Goal: Transaction & Acquisition: Purchase product/service

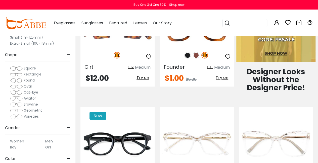
scroll to position [277, 0]
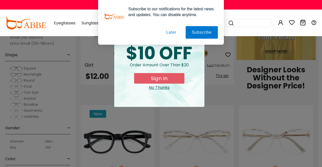
click at [0, 0] on button "Later" at bounding box center [0, 0] width 0 height 0
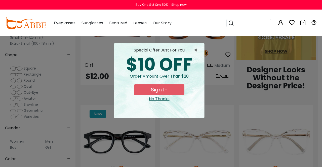
click at [193, 50] on div "special offer just for you" at bounding box center [159, 50] width 82 height 6
click at [195, 51] on span "×" at bounding box center [197, 50] width 6 height 6
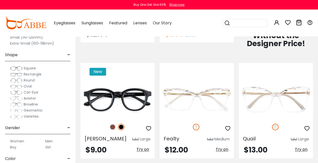
scroll to position [327, 0]
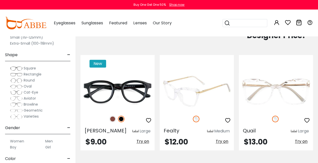
click at [171, 104] on div at bounding box center [197, 88] width 74 height 55
click at [169, 93] on img at bounding box center [197, 91] width 74 height 37
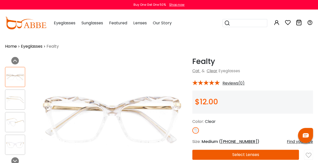
click at [17, 93] on div at bounding box center [15, 100] width 20 height 20
click at [20, 104] on img at bounding box center [15, 100] width 20 height 10
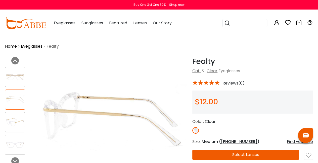
click at [20, 121] on img at bounding box center [15, 123] width 20 height 10
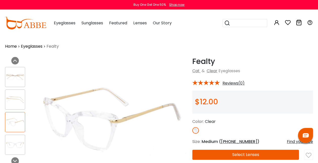
click at [20, 144] on img at bounding box center [15, 145] width 20 height 10
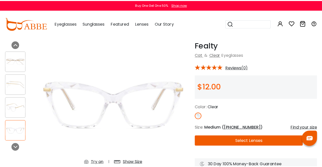
scroll to position [25, 0]
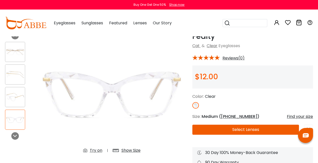
click at [294, 117] on div "Find your size" at bounding box center [300, 117] width 26 height 6
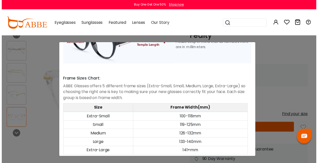
scroll to position [257, 0]
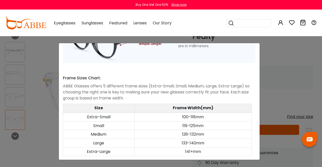
click at [262, 52] on div "Size Guide × A Skill For Finding Suitable Glasses Size: Use a Credit Card Place…" at bounding box center [161, 83] width 322 height 167
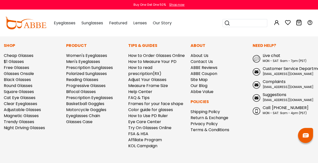
scroll to position [541, 0]
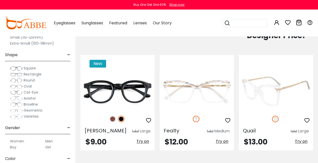
click at [262, 91] on img at bounding box center [276, 91] width 74 height 37
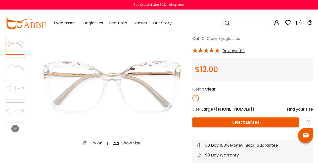
scroll to position [50, 0]
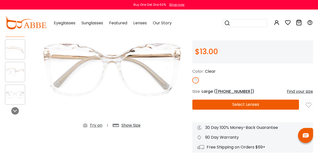
click at [242, 103] on button "Select Lenses" at bounding box center [245, 105] width 107 height 10
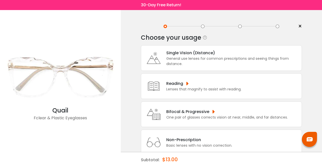
scroll to position [13, 0]
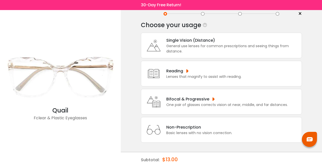
click at [231, 96] on div "Bifocal & Progressive" at bounding box center [226, 99] width 121 height 6
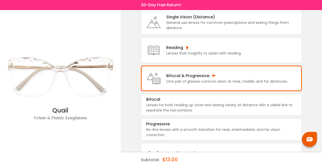
scroll to position [51, 0]
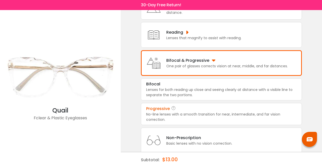
click at [226, 112] on div "No-line lenses with a smooth transition for near, intermediate, and far vision …" at bounding box center [221, 117] width 150 height 11
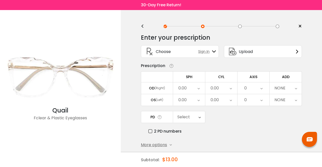
scroll to position [0, 0]
click at [165, 145] on span "More options" at bounding box center [154, 145] width 26 height 6
click at [186, 87] on div "0.00" at bounding box center [182, 88] width 8 height 10
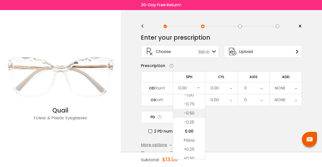
click at [196, 116] on li "-0.50" at bounding box center [189, 113] width 32 height 9
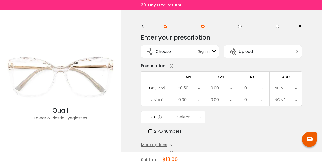
click at [197, 102] on icon at bounding box center [198, 100] width 2 height 12
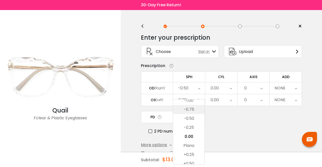
click at [198, 110] on li "-0.75" at bounding box center [188, 109] width 31 height 9
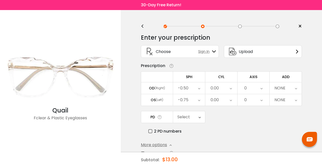
click at [216, 99] on div "0.00" at bounding box center [214, 100] width 8 height 10
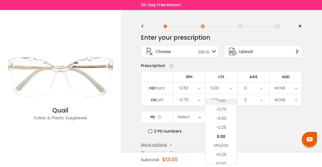
click at [229, 102] on li "-1.00" at bounding box center [220, 100] width 31 height 9
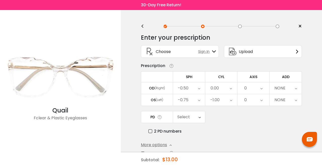
click at [246, 100] on div "0" at bounding box center [245, 100] width 3 height 10
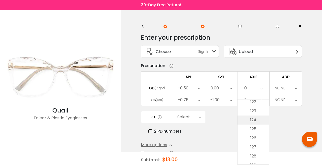
scroll to position [1132, 0]
click at [241, 149] on li "130" at bounding box center [252, 149] width 31 height 9
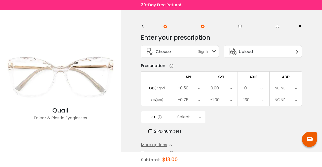
click at [286, 88] on div "NONE" at bounding box center [286, 88] width 32 height 12
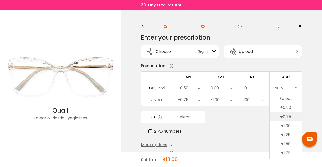
click at [294, 116] on li "+0.75" at bounding box center [286, 116] width 32 height 9
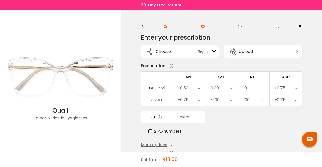
click at [196, 114] on div "Select" at bounding box center [189, 117] width 32 height 12
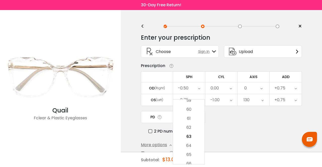
click at [216, 137] on div "Enter your prescription SPH (Sphere) Lens strength needed to correct your visio…" at bounding box center [221, 118] width 161 height 176
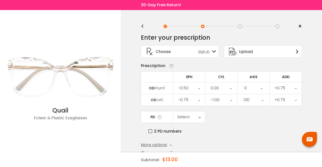
scroll to position [25, 0]
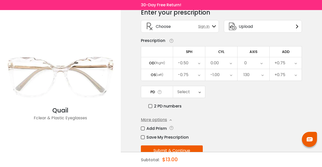
click at [159, 127] on label "Add Prism" at bounding box center [154, 128] width 26 height 6
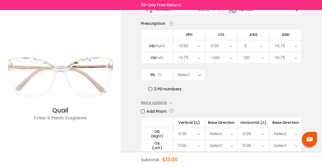
scroll to position [50, 0]
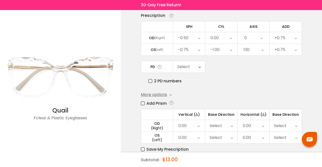
click at [268, 125] on div "0.00" at bounding box center [253, 126] width 32 height 12
click at [262, 131] on li "0.50" at bounding box center [252, 128] width 31 height 9
click at [261, 135] on div "0.00" at bounding box center [253, 138] width 32 height 12
click at [260, 129] on li "0.50" at bounding box center [252, 128] width 31 height 9
click at [282, 126] on div "Select" at bounding box center [280, 126] width 13 height 10
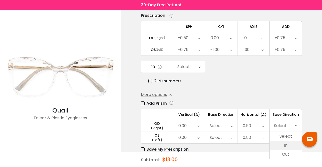
click at [289, 144] on li "In" at bounding box center [286, 145] width 32 height 9
click at [287, 138] on div "Select" at bounding box center [286, 138] width 32 height 12
click at [288, 150] on li "In" at bounding box center [285, 150] width 31 height 9
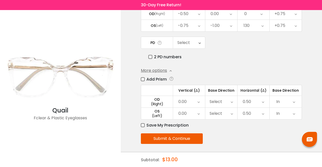
click at [160, 119] on div "Add Prism Vertical (Δ) Base Direction Horizontal (Δ) Base Direction OD (Right) …" at bounding box center [221, 102] width 161 height 52
click at [160, 122] on label "Save My Prescription" at bounding box center [165, 125] width 48 height 6
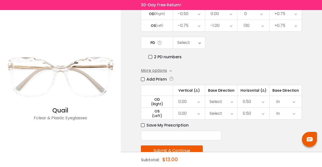
click at [169, 135] on input "text" at bounding box center [181, 136] width 80 height 10
type input "**********"
click at [182, 146] on button "Submit & Continue" at bounding box center [172, 151] width 62 height 11
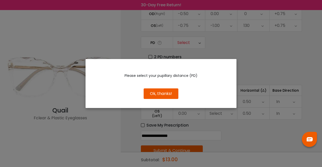
click at [176, 96] on button "Ok, thanks!" at bounding box center [161, 94] width 35 height 11
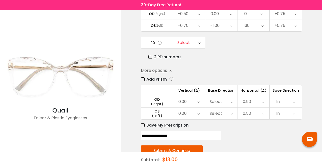
click at [195, 42] on div "Select" at bounding box center [189, 43] width 32 height 12
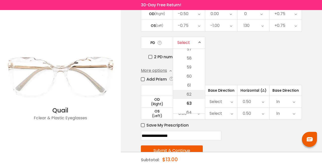
scroll to position [96, 0]
click at [195, 67] on li "58" at bounding box center [189, 65] width 32 height 9
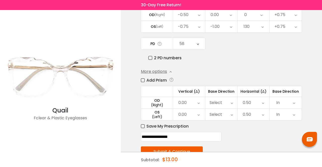
scroll to position [75, 0]
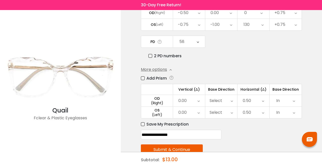
click at [180, 146] on button "Submit & Continue" at bounding box center [172, 150] width 62 height 11
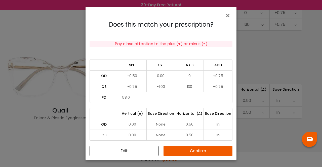
click at [190, 148] on button "Confirm" at bounding box center [197, 151] width 69 height 11
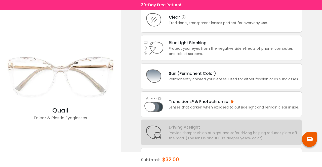
scroll to position [13, 0]
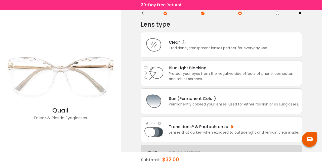
click at [222, 53] on div "Clear Traditional, transparent lenses perfect for everyday use." at bounding box center [221, 45] width 161 height 26
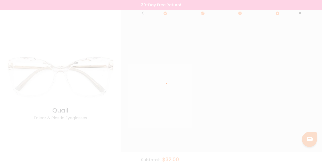
scroll to position [0, 0]
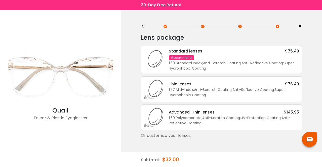
click at [222, 53] on div "Standard lenses $75.49" at bounding box center [234, 51] width 130 height 6
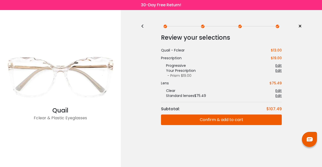
click at [144, 28] on div "<" at bounding box center [145, 26] width 8 height 4
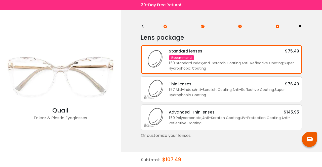
click at [211, 67] on div "1.50 Standard Index ; Anti-Scratch Coating ; Anti-Reflective Coating ; Super Hy…" at bounding box center [234, 66] width 130 height 11
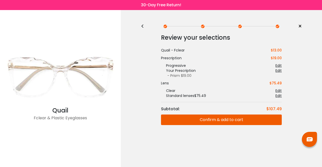
click at [207, 119] on button "Confirm & add to cart" at bounding box center [221, 120] width 121 height 11
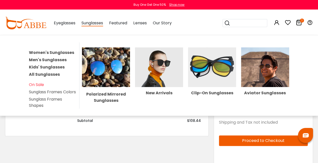
click at [67, 53] on link "Women's Sunglasses" at bounding box center [51, 53] width 45 height 6
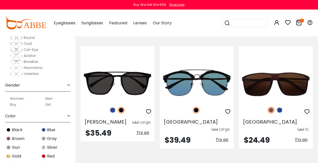
scroll to position [50, 0]
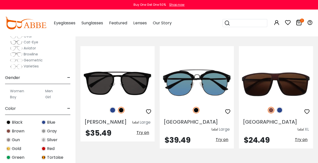
click at [38, 67] on span "Varieties" at bounding box center [31, 66] width 15 height 5
click at [24, 67] on span "Varieties" at bounding box center [31, 66] width 15 height 5
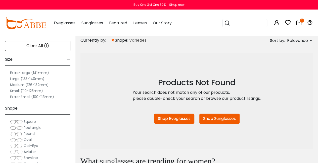
scroll to position [101, 0]
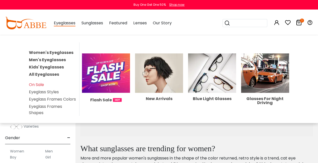
click at [47, 90] on link "Eyeglass Styles" at bounding box center [44, 92] width 30 height 6
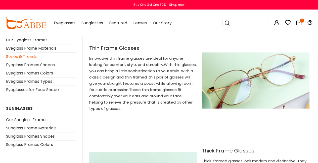
scroll to position [1056, 0]
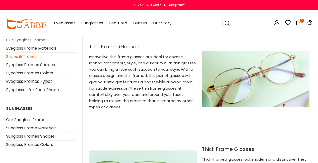
click at [45, 40] on link "Our Eyeglass Frames" at bounding box center [26, 40] width 41 height 6
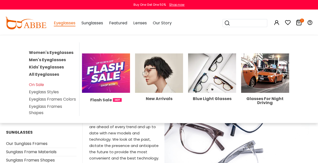
click at [54, 74] on link "All Eyeglasses" at bounding box center [44, 75] width 30 height 6
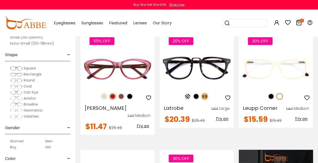
scroll to position [327, 0]
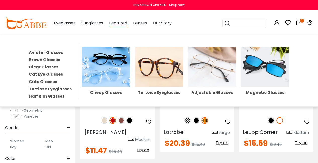
click at [41, 79] on link "Cute Glasses" at bounding box center [43, 82] width 28 height 6
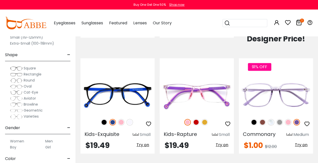
scroll to position [402, 0]
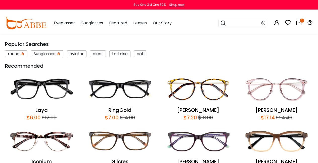
click at [239, 20] on input "search" at bounding box center [243, 23] width 35 height 8
type input "*****"
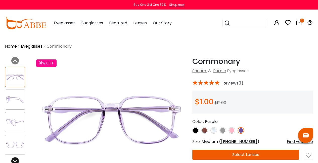
click at [14, 160] on icon at bounding box center [15, 161] width 4 height 4
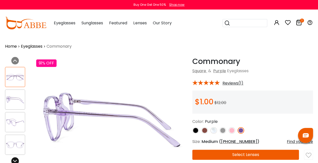
click at [14, 160] on icon at bounding box center [15, 161] width 4 height 4
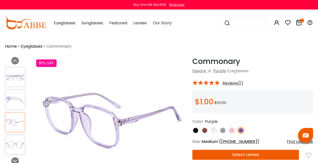
click at [228, 82] on span "Reviews(1)" at bounding box center [233, 83] width 21 height 5
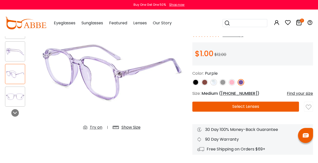
scroll to position [25, 0]
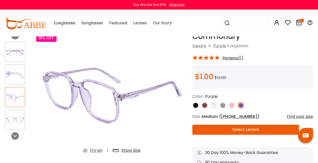
click at [233, 117] on span "53-18-146" at bounding box center [239, 117] width 36 height 6
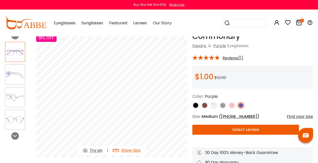
click at [217, 133] on button "Select Lenses" at bounding box center [245, 130] width 107 height 10
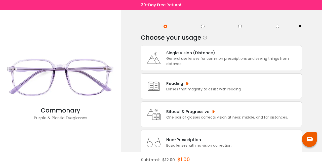
click at [215, 65] on div "General use lenses for common prescriptions and seeing things from distance." at bounding box center [232, 61] width 133 height 11
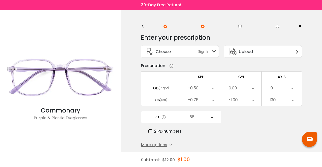
click at [208, 90] on div "-0.50" at bounding box center [201, 88] width 40 height 12
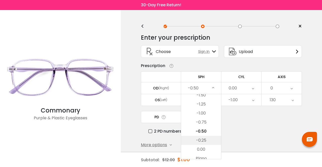
scroll to position [699, 0]
click at [211, 143] on li "+0.25" at bounding box center [201, 142] width 40 height 9
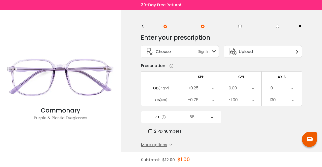
click at [216, 101] on div "-0.75" at bounding box center [201, 100] width 40 height 12
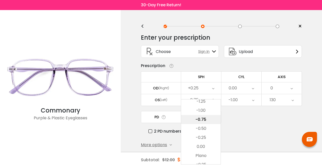
scroll to position [689, 0]
click at [211, 149] on li "Plano" at bounding box center [200, 147] width 39 height 9
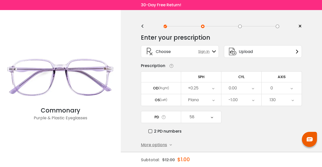
click at [236, 101] on div "-1.00" at bounding box center [232, 100] width 9 height 10
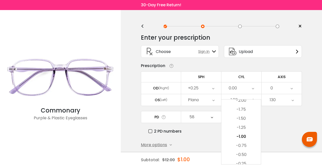
click at [271, 115] on div "PD 58 Cancel PD Save 46 47 48 49 50 51 52 53 54 55 56 57 58 59 60 61 62 63 64 6…" at bounding box center [221, 122] width 161 height 23
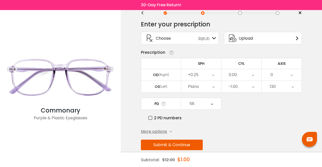
scroll to position [20, 0]
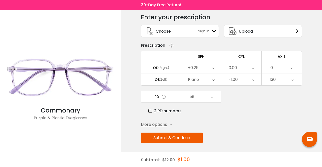
click at [162, 125] on span "More options" at bounding box center [154, 125] width 26 height 6
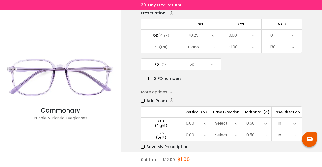
scroll to position [74, 0]
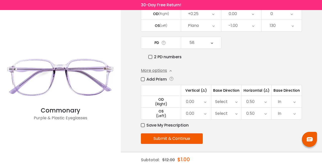
click at [150, 136] on button "Submit & Continue" at bounding box center [172, 139] width 62 height 11
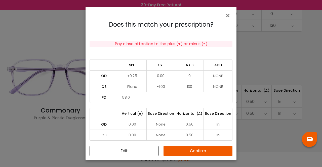
click at [189, 147] on button "Confirm" at bounding box center [197, 151] width 69 height 11
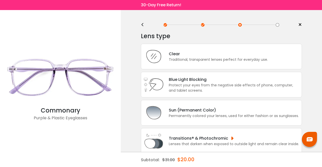
scroll to position [0, 0]
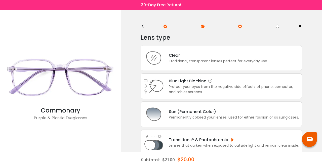
click at [177, 89] on div "Protect your eyes from the negative side effects of phone, computer, and tablet…" at bounding box center [234, 89] width 130 height 11
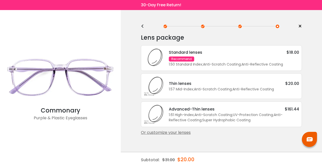
click at [248, 55] on div "Standard lenses $18.00" at bounding box center [234, 52] width 130 height 6
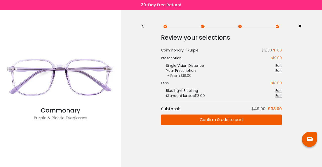
click at [212, 117] on button "Confirm & add to cart" at bounding box center [221, 120] width 121 height 11
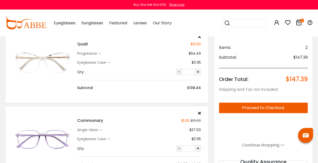
scroll to position [25, 0]
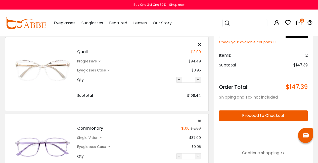
click at [57, 61] on img at bounding box center [42, 71] width 59 height 30
click at [64, 62] on img at bounding box center [42, 71] width 59 height 30
click at [34, 68] on img at bounding box center [42, 71] width 59 height 30
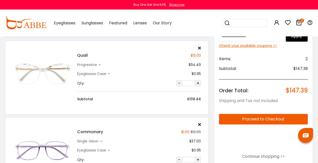
scroll to position [0, 0]
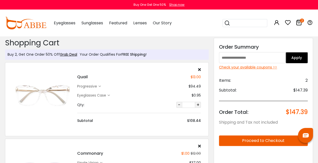
click at [63, 89] on img at bounding box center [42, 96] width 59 height 30
click at [68, 54] on link "Grab Deal" at bounding box center [68, 54] width 17 height 5
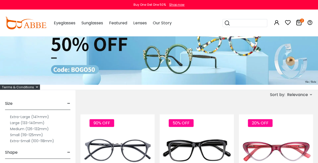
scroll to position [25, 0]
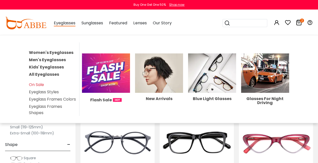
click at [42, 51] on link "Women's Eyeglasses" at bounding box center [51, 53] width 45 height 6
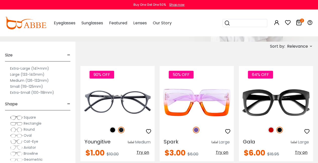
scroll to position [101, 0]
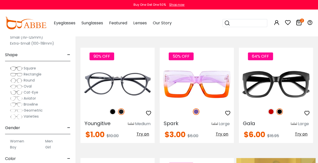
click at [20, 80] on img at bounding box center [16, 80] width 13 height 5
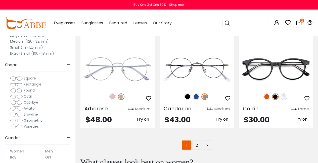
scroll to position [2313, 0]
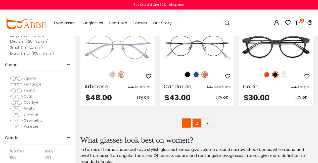
click at [195, 119] on link "2" at bounding box center [196, 123] width 9 height 9
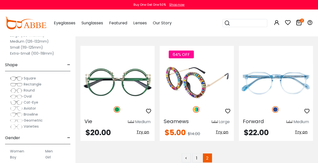
scroll to position [427, 0]
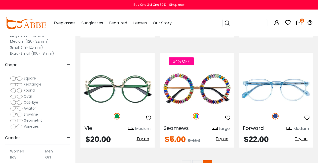
click at [298, 22] on icon at bounding box center [299, 23] width 6 height 6
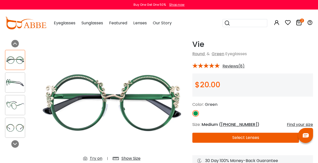
scroll to position [25, 0]
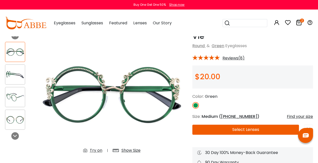
click at [237, 119] on span "58-16-148" at bounding box center [239, 117] width 36 height 6
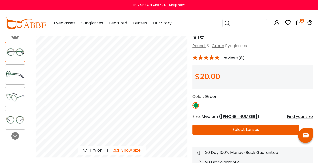
click at [242, 129] on button "Select Lenses" at bounding box center [245, 130] width 107 height 10
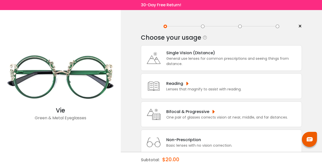
click at [218, 66] on div "General use lenses for common prescriptions and seeing things from distance." at bounding box center [232, 61] width 133 height 11
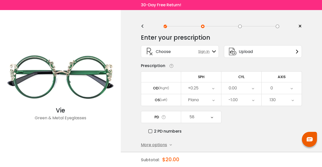
click at [167, 142] on div "More options" at bounding box center [156, 145] width 31 height 6
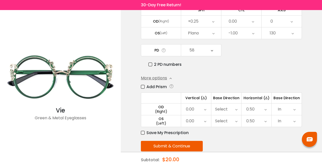
scroll to position [74, 0]
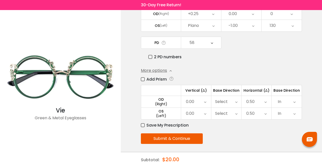
click at [161, 137] on button "Submit & Continue" at bounding box center [172, 139] width 62 height 11
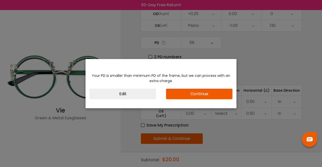
click at [150, 98] on button "Edit" at bounding box center [123, 94] width 66 height 11
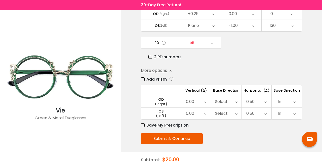
click at [215, 42] on div "58" at bounding box center [201, 43] width 40 height 12
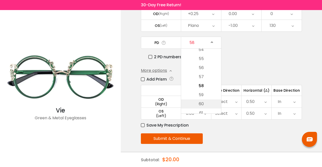
click at [208, 100] on li "60" at bounding box center [201, 104] width 40 height 9
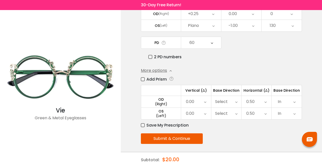
click at [174, 136] on button "Submit & Continue" at bounding box center [172, 139] width 62 height 11
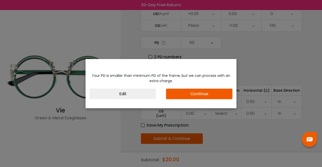
click at [138, 95] on button "Edit" at bounding box center [123, 94] width 66 height 11
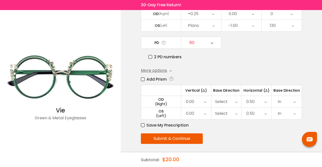
click at [214, 38] on div "60" at bounding box center [201, 43] width 40 height 12
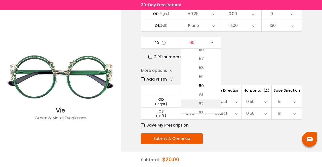
click at [207, 101] on li "62" at bounding box center [201, 104] width 40 height 9
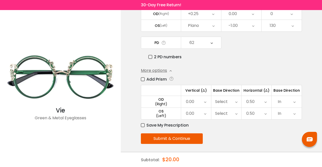
click at [205, 46] on div "62" at bounding box center [201, 43] width 40 height 12
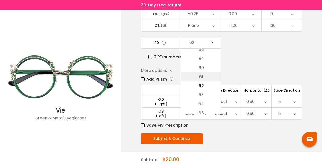
click at [210, 76] on li "61" at bounding box center [201, 76] width 40 height 9
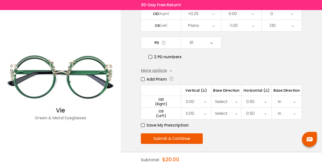
click at [193, 137] on button "Submit & Continue" at bounding box center [172, 139] width 62 height 11
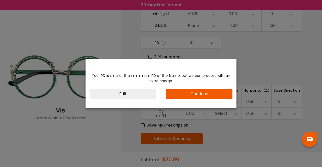
click at [190, 92] on button "Continue" at bounding box center [199, 94] width 66 height 11
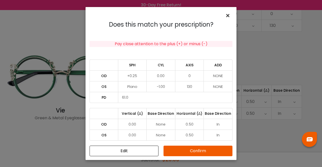
click at [229, 17] on span "×" at bounding box center [228, 15] width 7 height 11
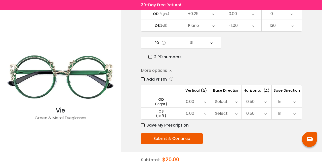
click at [214, 43] on div "61" at bounding box center [201, 43] width 40 height 12
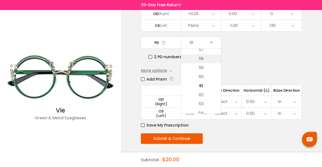
click at [213, 60] on li "58" at bounding box center [201, 58] width 40 height 9
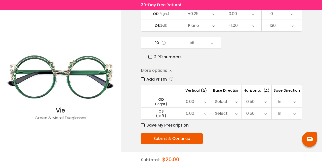
click at [192, 135] on button "Submit & Continue" at bounding box center [172, 139] width 62 height 11
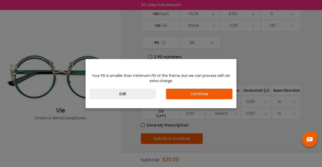
click at [189, 93] on button "Continue" at bounding box center [199, 94] width 66 height 11
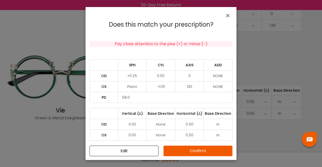
click at [187, 151] on button "Confirm" at bounding box center [197, 151] width 69 height 11
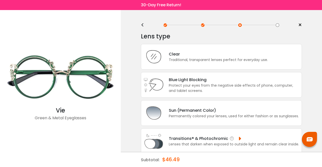
scroll to position [0, 0]
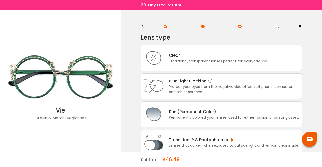
click at [201, 88] on div "Protect your eyes from the negative side effects of phone, computer, and tablet…" at bounding box center [234, 89] width 130 height 11
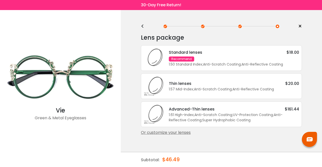
click at [212, 66] on div "1.50 Standard Index ; Anti-Scratch Coating ; Anti-Reflective Coating ;" at bounding box center [234, 64] width 130 height 5
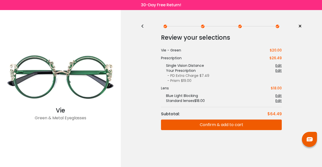
click at [206, 125] on button "Confirm & add to cart" at bounding box center [221, 125] width 121 height 11
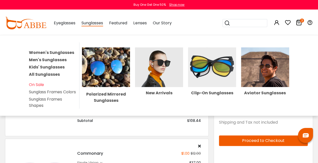
click at [69, 54] on link "Women's Sunglasses" at bounding box center [51, 53] width 45 height 6
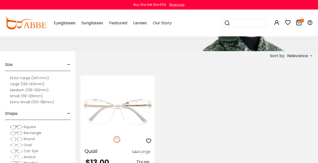
scroll to position [75, 0]
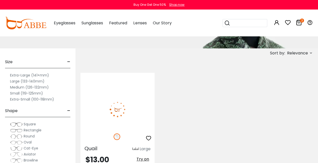
click at [135, 114] on img at bounding box center [117, 109] width 74 height 37
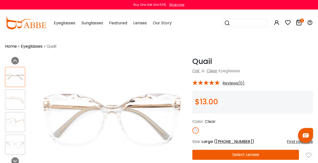
click at [229, 143] on span "54-17-143" at bounding box center [234, 142] width 36 height 6
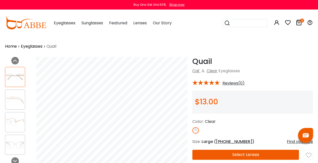
click at [301, 23] on icon at bounding box center [299, 23] width 6 height 6
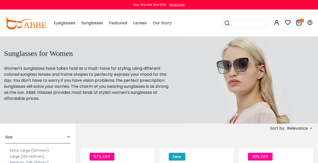
scroll to position [50, 0]
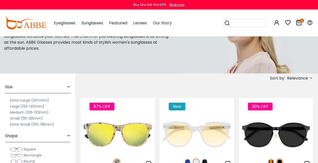
click at [293, 79] on span "Relevance" at bounding box center [297, 78] width 21 height 9
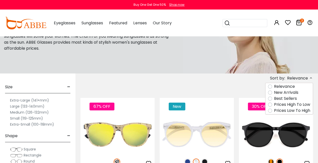
click at [304, 112] on label "Prices Low To High" at bounding box center [292, 111] width 36 height 6
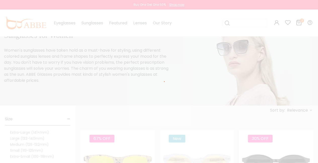
scroll to position [8, 0]
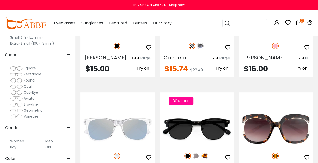
scroll to position [1106, 0]
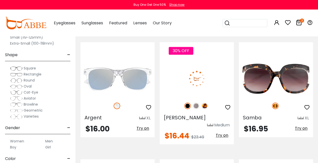
click at [183, 86] on img at bounding box center [197, 78] width 74 height 37
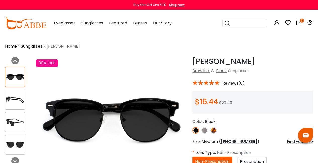
click at [214, 131] on img at bounding box center [213, 130] width 7 height 7
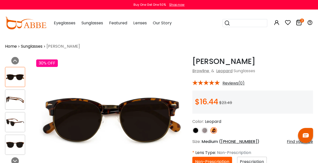
click at [18, 105] on div at bounding box center [15, 100] width 20 height 20
click at [22, 96] on img at bounding box center [15, 100] width 20 height 10
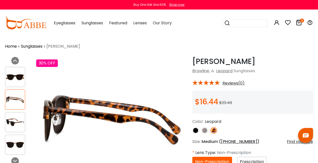
click at [20, 122] on img at bounding box center [15, 123] width 20 height 10
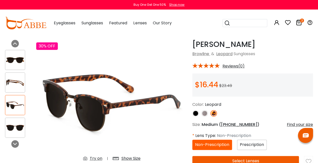
scroll to position [25, 0]
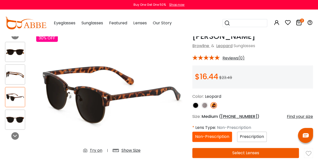
click at [20, 120] on img at bounding box center [15, 120] width 20 height 10
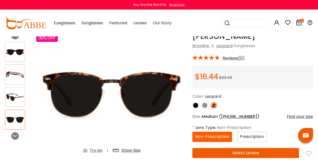
click at [252, 139] on span "Prescription" at bounding box center [252, 137] width 24 height 6
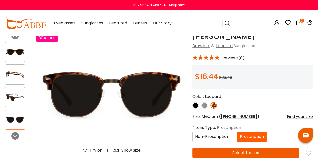
click at [235, 152] on button "Select Lenses" at bounding box center [245, 153] width 107 height 10
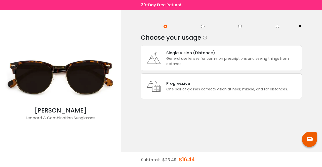
click at [240, 87] on div "One pair of glasses corrects vision at near, middle, and far distances." at bounding box center [226, 89] width 121 height 5
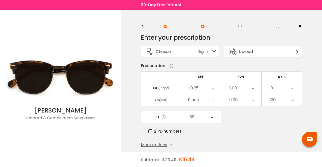
click at [216, 86] on div "+0.25" at bounding box center [201, 88] width 40 height 12
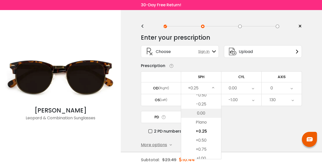
scroll to position [684, 0]
click at [210, 121] on li "-0.50" at bounding box center [201, 120] width 40 height 9
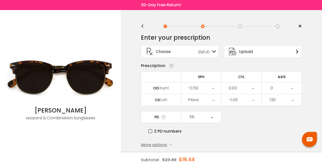
click at [215, 100] on div "Plano" at bounding box center [201, 100] width 40 height 12
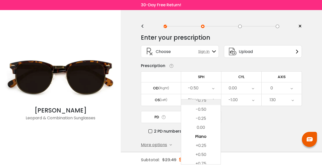
click at [212, 102] on li "-0.75" at bounding box center [200, 100] width 39 height 9
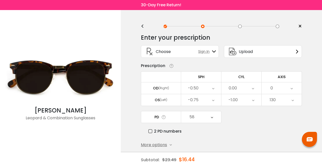
click at [167, 145] on div "More options" at bounding box center [156, 145] width 31 height 6
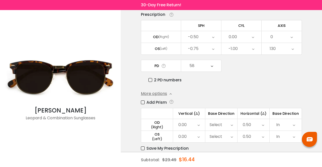
scroll to position [74, 0]
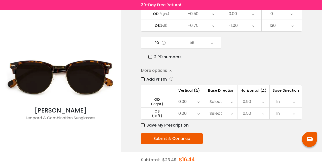
click at [193, 137] on button "Submit & Continue" at bounding box center [172, 139] width 62 height 11
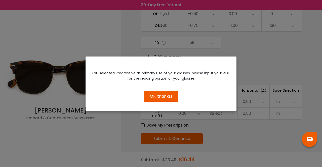
click at [167, 98] on button "Ok, thanks!" at bounding box center [161, 96] width 35 height 11
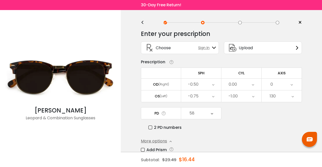
scroll to position [0, 0]
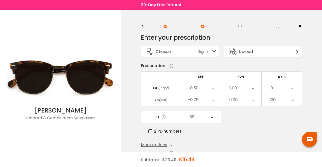
click at [310, 85] on div "< × Choose your usage Single Vision (Distance) This lens helps you see details …" at bounding box center [221, 127] width 201 height 234
click at [304, 88] on div "< × Choose your usage Single Vision (Distance) This lens helps you see details …" at bounding box center [221, 127] width 201 height 234
click at [145, 27] on div "<" at bounding box center [145, 26] width 8 height 4
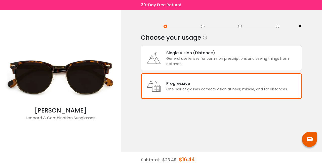
click at [185, 85] on div "Progressive" at bounding box center [226, 83] width 121 height 6
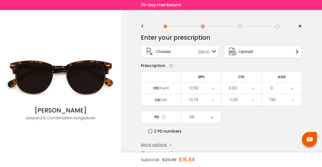
click at [242, 58] on div "Upload" at bounding box center [263, 51] width 78 height 13
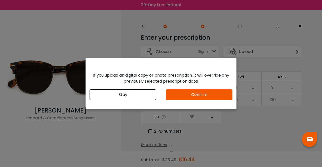
click at [106, 98] on button "Stay" at bounding box center [123, 95] width 66 height 11
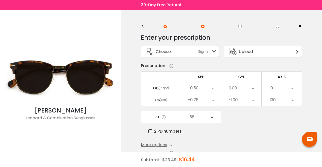
click at [143, 27] on div "<" at bounding box center [145, 26] width 8 height 4
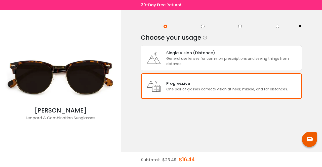
click at [154, 52] on icon at bounding box center [154, 58] width 20 height 20
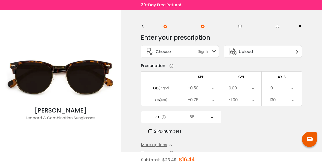
click at [144, 26] on div "<" at bounding box center [145, 26] width 8 height 4
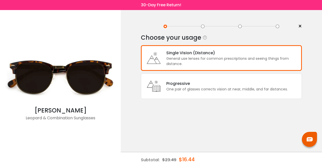
click at [163, 84] on icon at bounding box center [154, 86] width 20 height 20
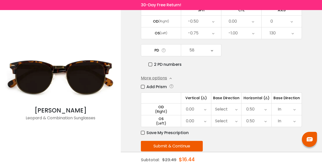
scroll to position [74, 0]
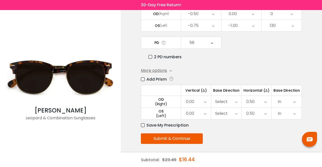
click at [168, 54] on label "2 PD numbers" at bounding box center [164, 57] width 33 height 6
click at [168, 56] on label "2 PD numbers" at bounding box center [164, 57] width 33 height 6
click at [157, 142] on button "Submit & Continue" at bounding box center [172, 139] width 62 height 11
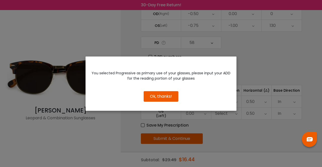
click at [156, 97] on button "Ok, thanks!" at bounding box center [161, 96] width 35 height 11
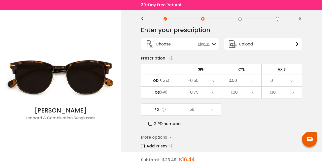
scroll to position [0, 0]
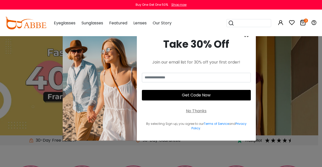
click at [248, 37] on span "×" at bounding box center [246, 35] width 6 height 13
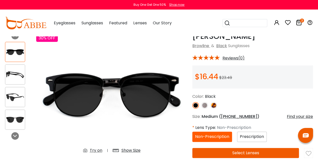
click at [246, 137] on span "Prescription" at bounding box center [252, 137] width 24 height 6
click at [253, 140] on label "Prescription" at bounding box center [252, 137] width 24 height 6
click at [261, 139] on span "Prescription" at bounding box center [252, 137] width 24 height 6
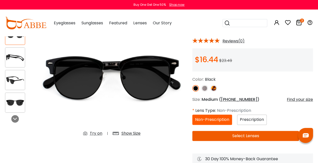
scroll to position [50, 0]
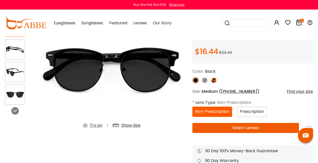
click at [212, 80] on img at bounding box center [213, 80] width 7 height 7
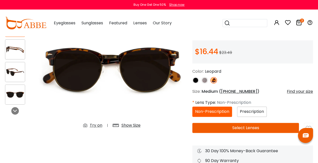
click at [206, 81] on img at bounding box center [204, 80] width 7 height 7
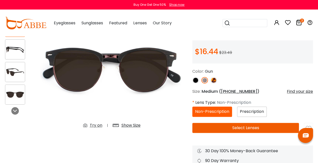
click at [213, 80] on img at bounding box center [213, 80] width 7 height 7
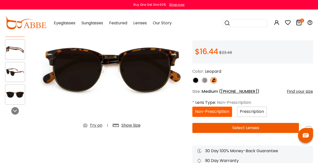
click at [205, 81] on img at bounding box center [204, 80] width 7 height 7
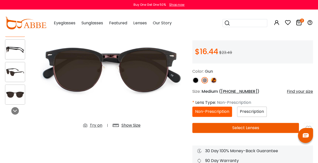
click at [215, 81] on img at bounding box center [213, 80] width 7 height 7
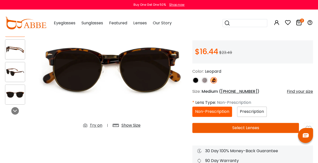
click at [204, 81] on img at bounding box center [204, 80] width 7 height 7
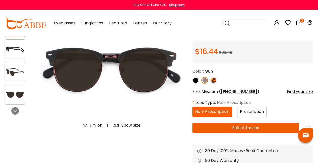
click at [214, 84] on img at bounding box center [213, 80] width 7 height 7
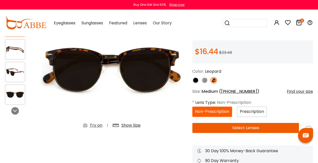
click at [204, 82] on img at bounding box center [204, 80] width 7 height 7
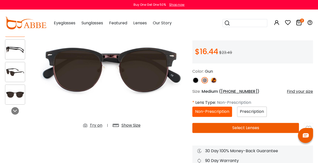
click at [232, 132] on button "Select Lenses" at bounding box center [245, 128] width 107 height 10
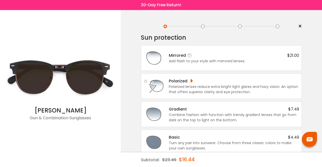
scroll to position [8, 0]
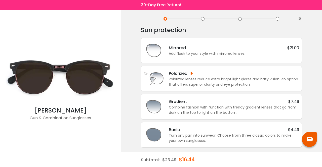
click at [299, 20] on span "×" at bounding box center [300, 19] width 4 height 8
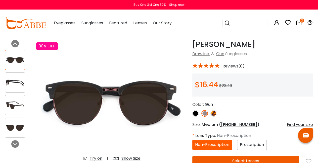
scroll to position [25, 0]
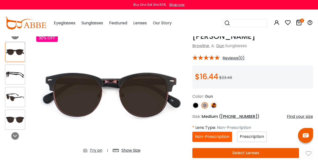
click at [244, 138] on span "Prescription" at bounding box center [252, 137] width 24 height 6
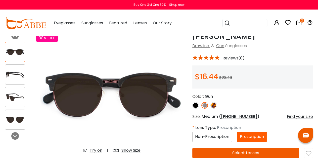
click at [209, 106] on div at bounding box center [252, 105] width 121 height 7
click at [213, 106] on img at bounding box center [213, 105] width 7 height 7
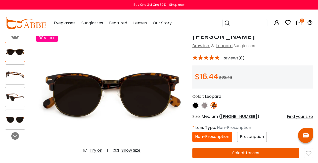
click at [239, 140] on div "Prescription" at bounding box center [252, 137] width 30 height 10
click at [262, 137] on span "Prescription" at bounding box center [252, 137] width 24 height 6
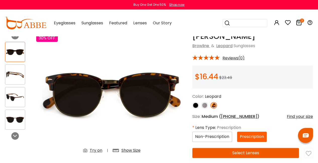
click at [264, 151] on button "Select Lenses" at bounding box center [245, 153] width 107 height 10
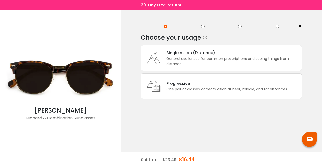
click at [250, 84] on div "Progressive" at bounding box center [226, 83] width 121 height 6
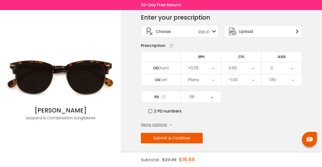
scroll to position [20, 0]
click at [161, 122] on span "More options" at bounding box center [154, 125] width 26 height 6
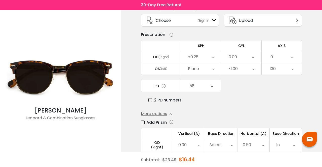
scroll to position [24, 0]
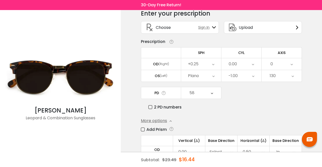
click at [301, 53] on td "AXIS" at bounding box center [282, 52] width 40 height 11
click at [302, 51] on div "< × Choose your usage Single Vision (Distance) This lens helps you see details …" at bounding box center [221, 103] width 201 height 234
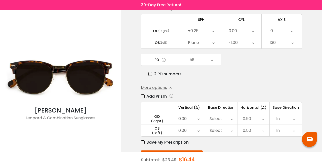
scroll to position [74, 0]
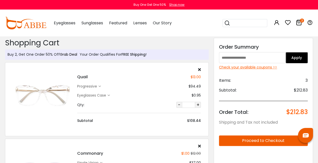
click at [63, 55] on link "Grab Deal" at bounding box center [68, 54] width 17 height 5
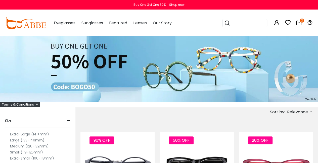
click at [298, 23] on icon at bounding box center [299, 23] width 6 height 6
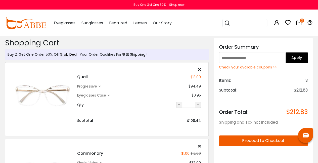
click at [221, 68] on div "Check your available coupons >>" at bounding box center [263, 67] width 89 height 5
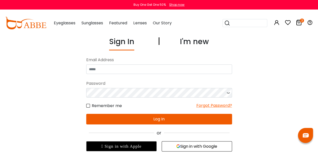
click at [195, 42] on div "I'm new" at bounding box center [194, 43] width 29 height 15
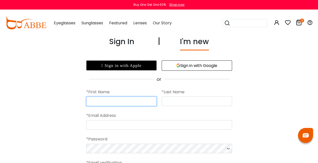
click at [113, 97] on input "text" at bounding box center [121, 102] width 70 height 10
type input "******"
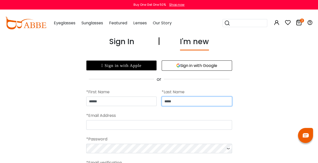
type input "*****"
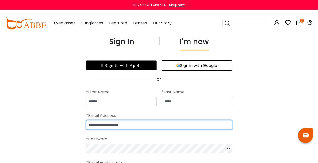
type input "**********"
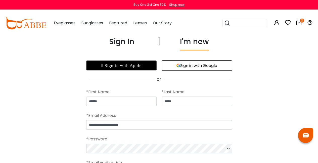
click at [228, 149] on icon at bounding box center [228, 149] width 5 height 10
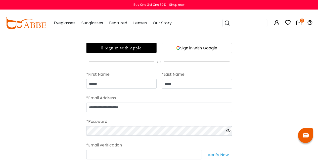
scroll to position [50, 0]
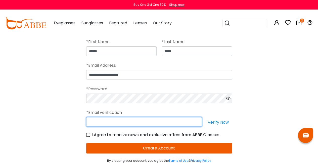
click at [193, 122] on input "text" at bounding box center [144, 122] width 116 height 10
type input "**********"
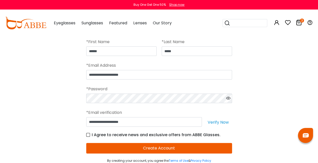
click at [207, 135] on label "I Agree to receive news and exclusive offers from ABBE Glasses." at bounding box center [153, 135] width 134 height 6
click at [216, 122] on button "Verify Now" at bounding box center [218, 122] width 28 height 10
click at [190, 146] on button "Create Account" at bounding box center [159, 148] width 146 height 11
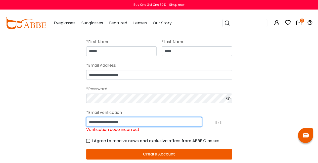
click at [186, 122] on input "**********" at bounding box center [144, 122] width 116 height 10
click at [185, 120] on input "**********" at bounding box center [144, 122] width 116 height 10
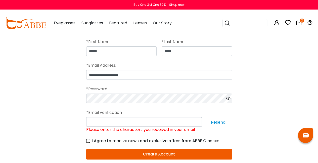
click at [221, 121] on button "Resend" at bounding box center [218, 122] width 28 height 10
